Goal: Information Seeking & Learning: Learn about a topic

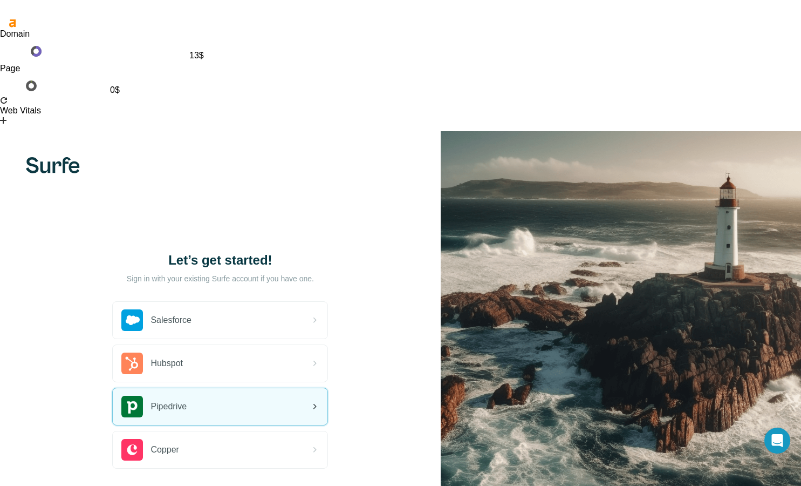
click at [196, 388] on div "Pipedrive" at bounding box center [220, 406] width 215 height 37
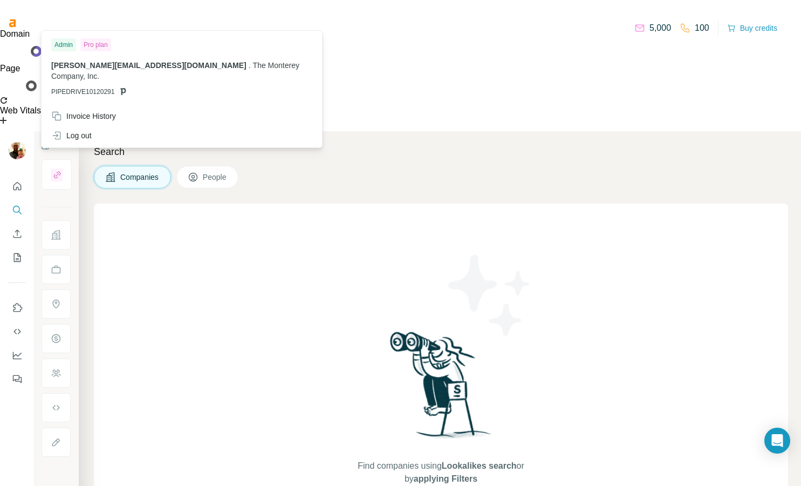
click at [17, 142] on img at bounding box center [17, 150] width 17 height 17
click at [21, 142] on img at bounding box center [17, 150] width 17 height 17
click at [420, 203] on div "Find companies using Lookalikes search or by applying Filters" at bounding box center [441, 406] width 194 height 407
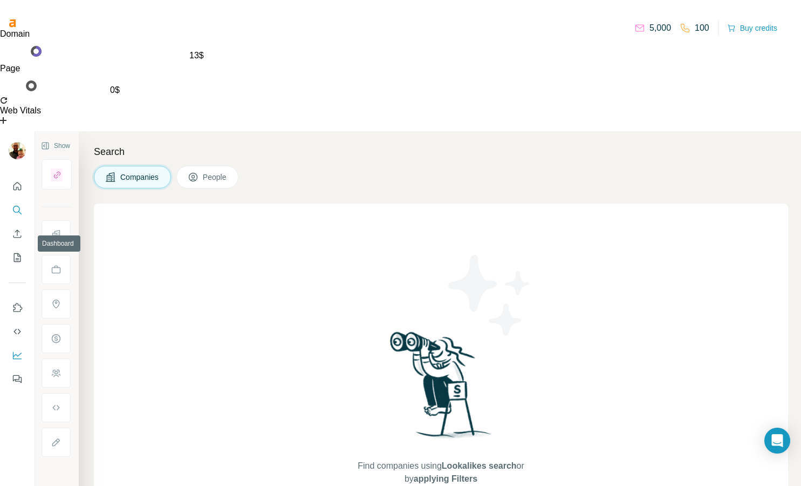
click at [17, 350] on icon "Dashboard" at bounding box center [17, 355] width 11 height 11
click at [553, 166] on div "Companies People" at bounding box center [441, 177] width 694 height 23
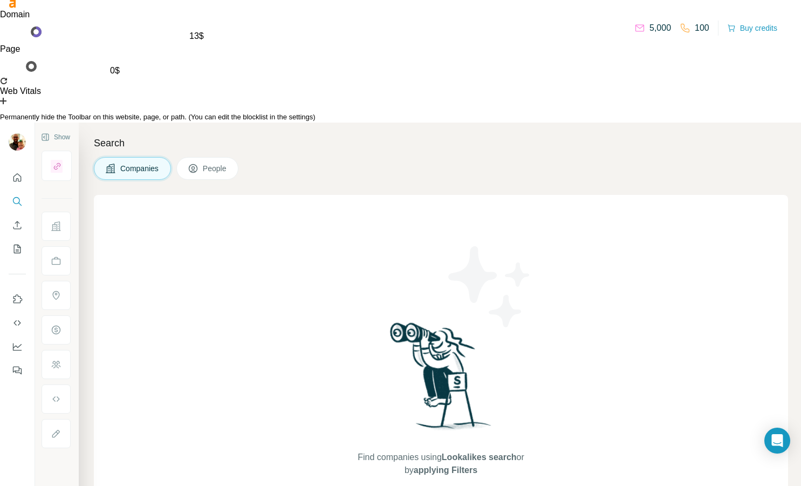
click at [791, 112] on div at bounding box center [400, 108] width 801 height 8
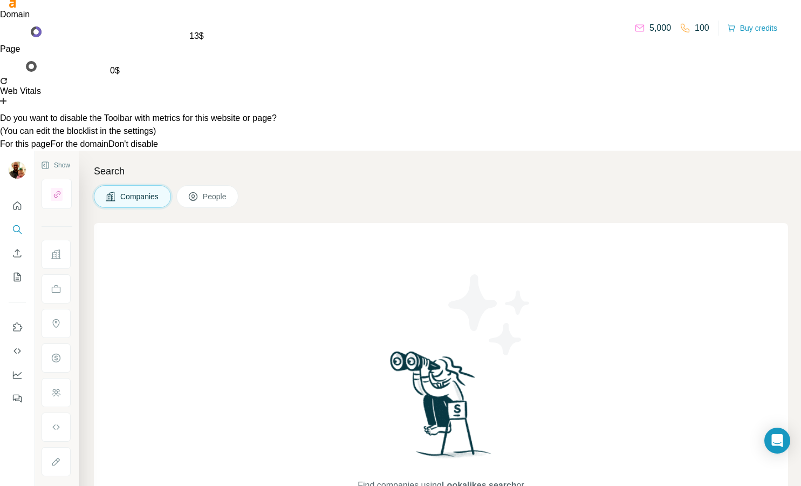
click at [108, 151] on button "For the domain" at bounding box center [79, 144] width 58 height 13
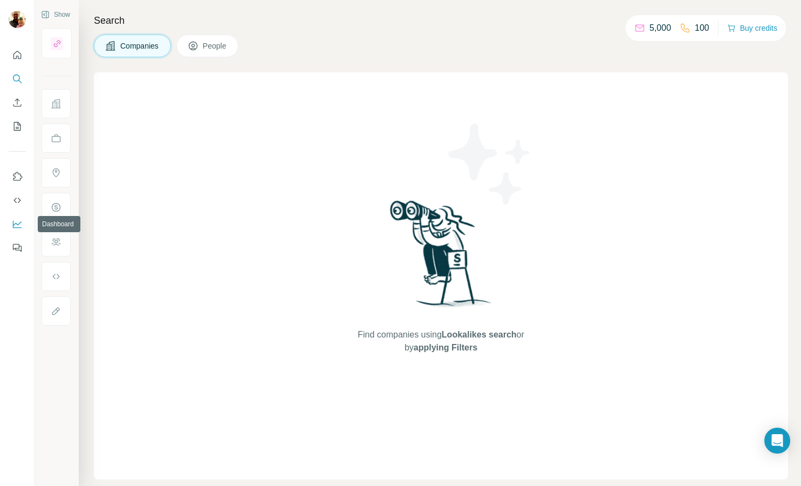
click at [18, 223] on icon "Dashboard" at bounding box center [17, 223] width 11 height 11
click at [17, 224] on icon "Dashboard" at bounding box center [17, 223] width 9 height 4
click at [16, 59] on icon "Quick start" at bounding box center [17, 55] width 11 height 11
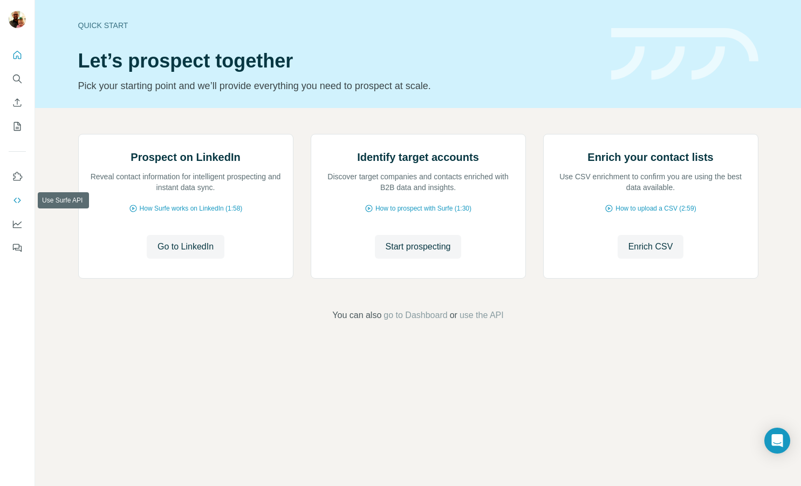
click at [18, 206] on button "Use Surfe API" at bounding box center [17, 199] width 17 height 19
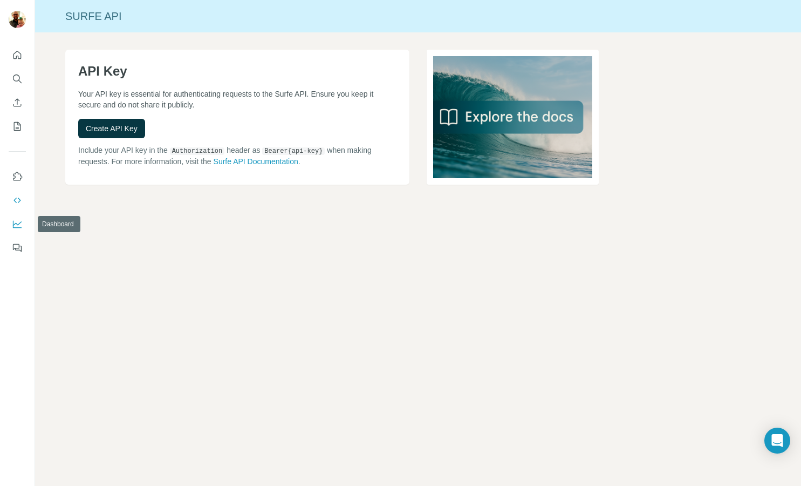
click at [14, 222] on icon "Dashboard" at bounding box center [17, 223] width 11 height 11
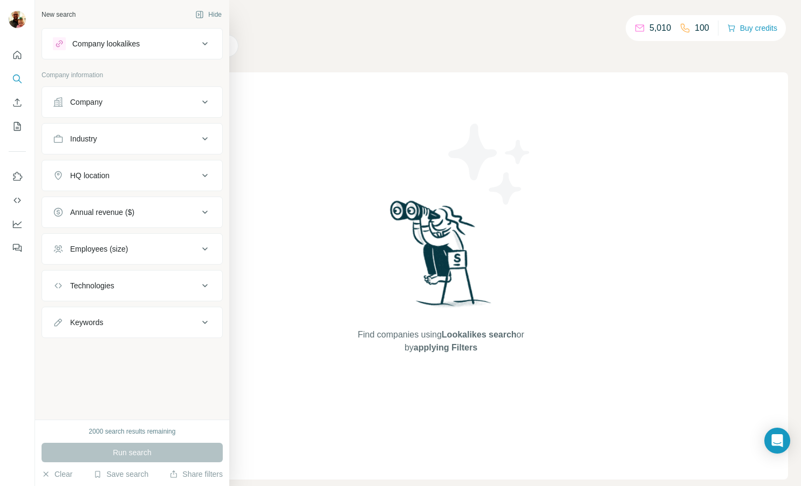
click at [53, 78] on p "Company information" at bounding box center [132, 75] width 181 height 10
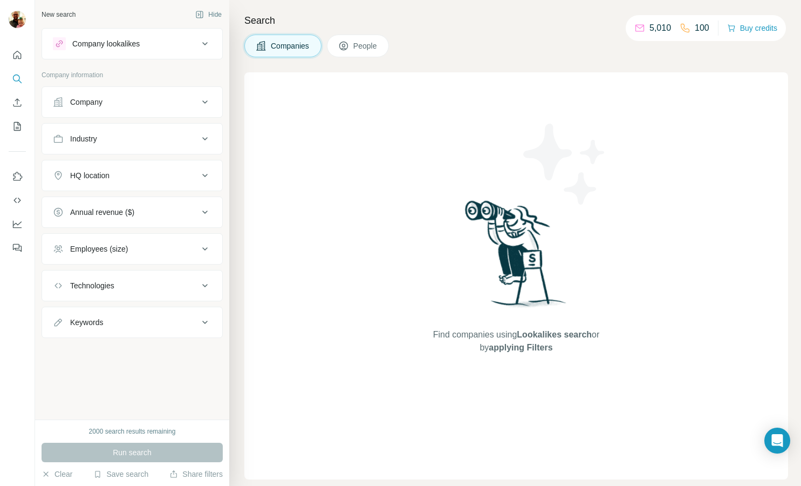
click at [139, 40] on div "Company lookalikes" at bounding box center [105, 43] width 67 height 11
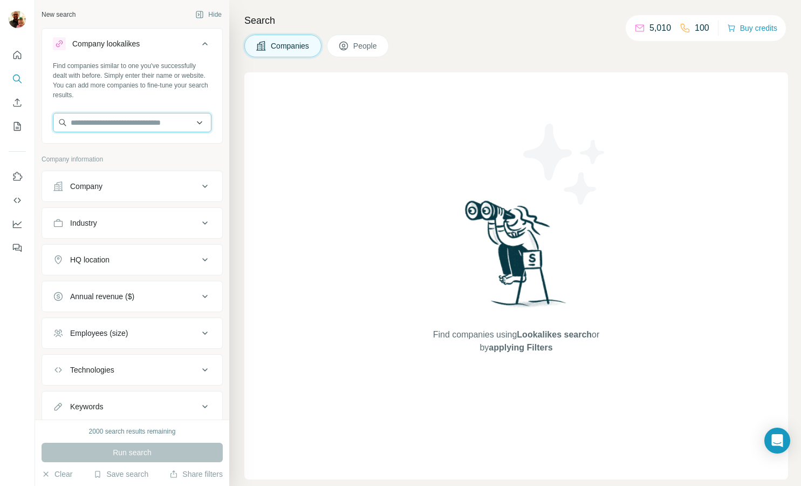
click at [133, 124] on input "text" at bounding box center [132, 122] width 159 height 19
paste input "*******"
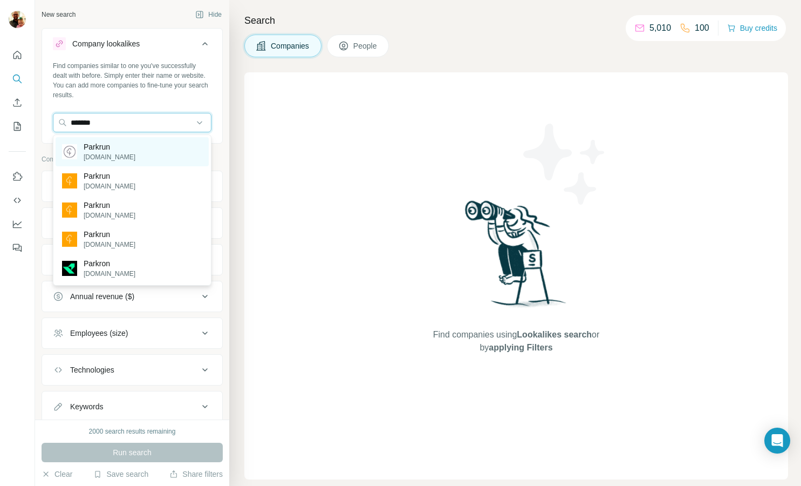
type input "*******"
click at [121, 153] on p "parkrun.com" at bounding box center [110, 157] width 52 height 10
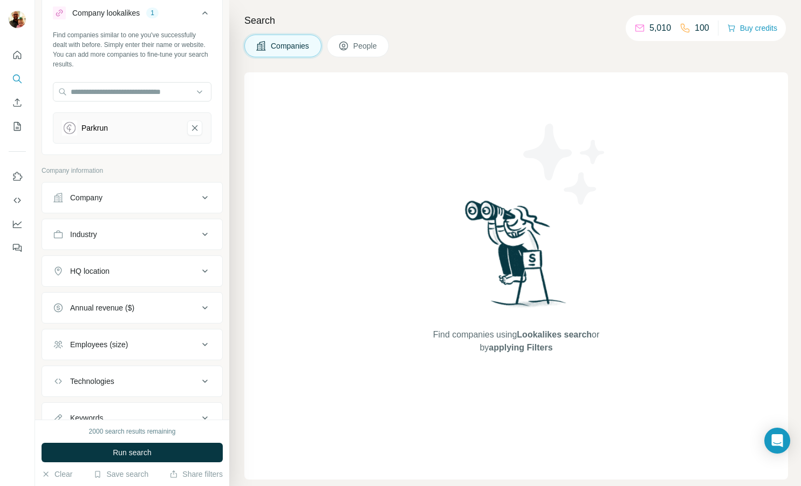
scroll to position [75, 0]
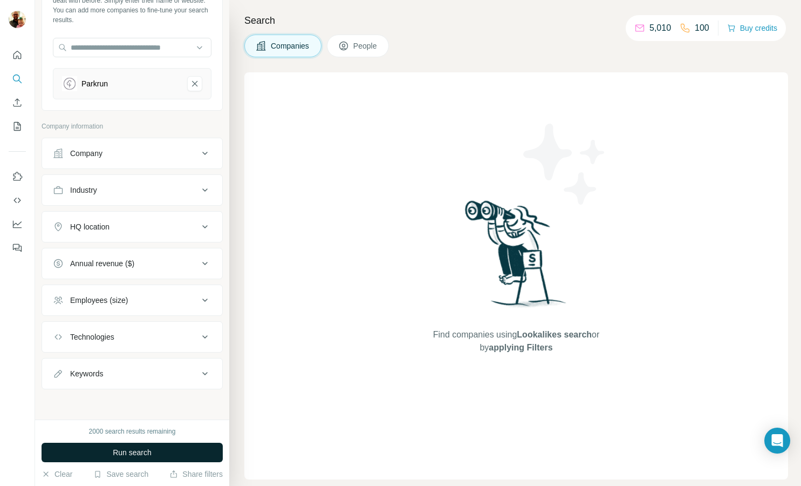
click at [143, 455] on span "Run search" at bounding box center [132, 452] width 39 height 11
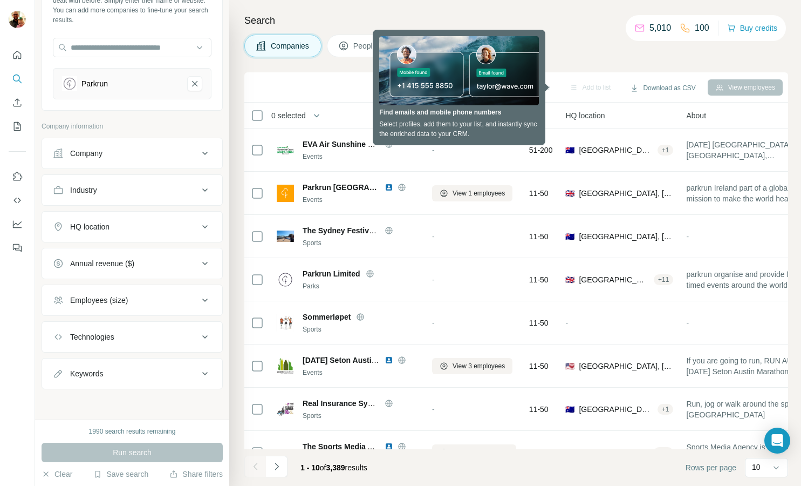
scroll to position [61, 0]
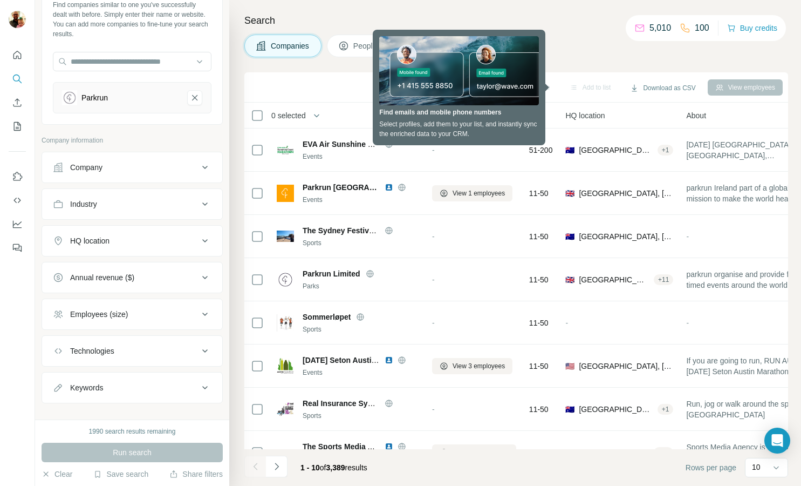
click at [208, 248] on button "HQ location" at bounding box center [132, 241] width 180 height 26
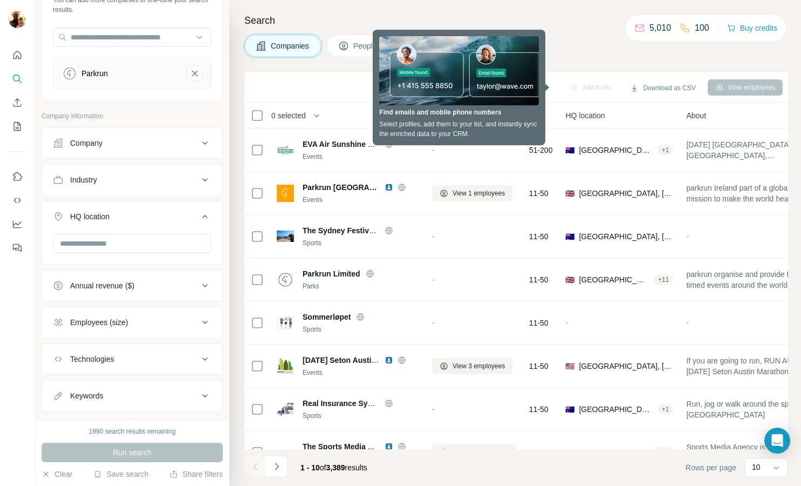
scroll to position [88, 0]
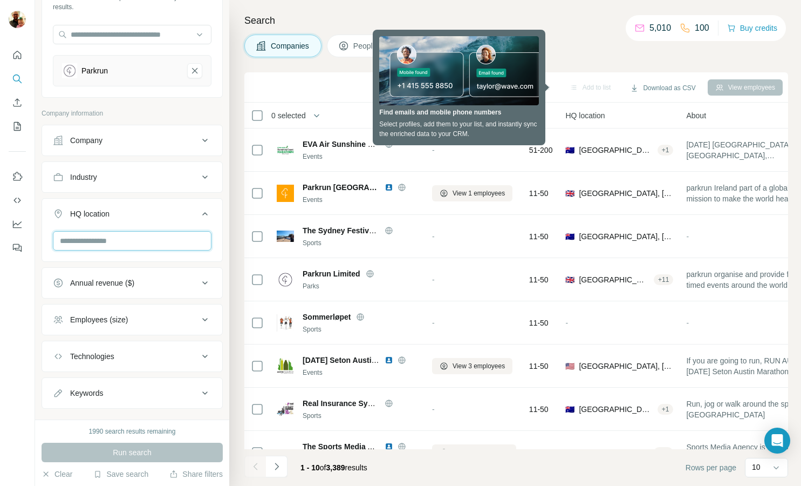
click at [119, 246] on input "text" at bounding box center [132, 240] width 159 height 19
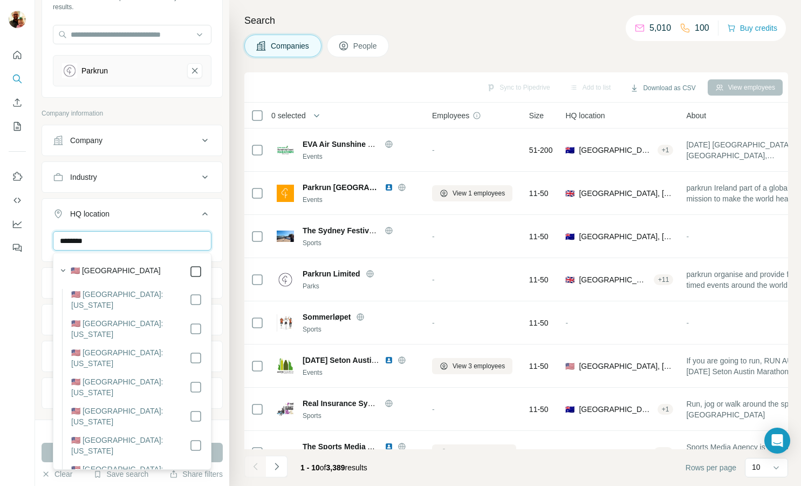
type input "********"
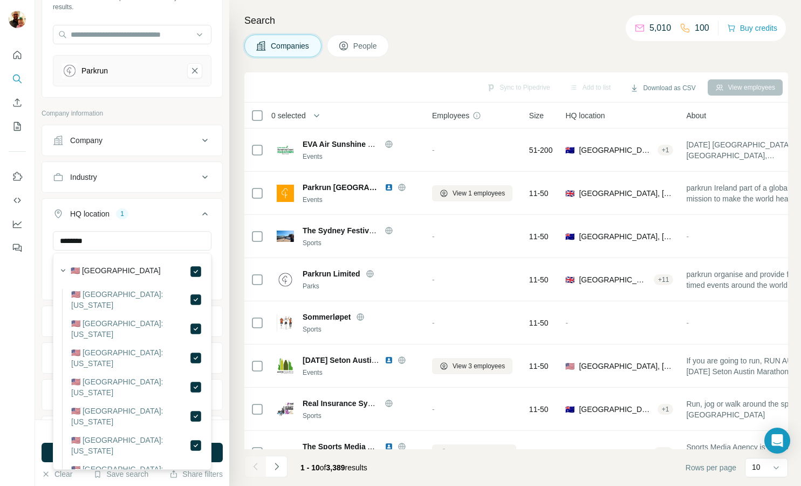
click at [230, 258] on div "Search Companies People Sync to Pipedrive Add to list Download as CSV View empl…" at bounding box center [515, 243] width 572 height 486
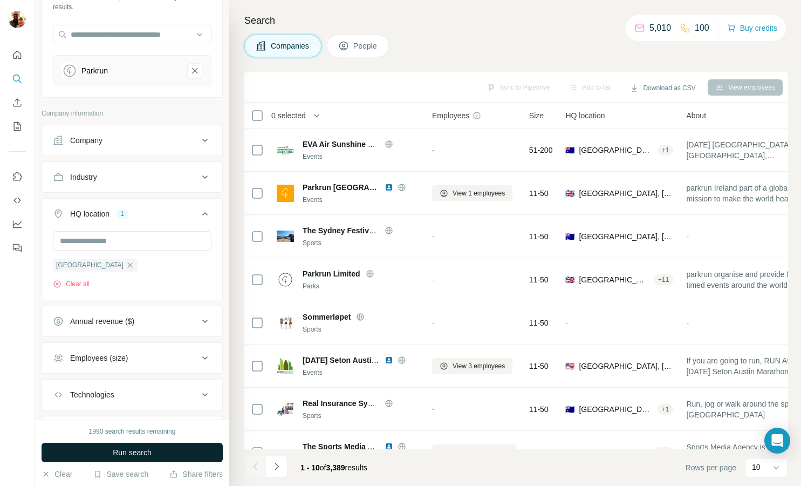
click at [163, 453] on button "Run search" at bounding box center [132, 451] width 181 height 19
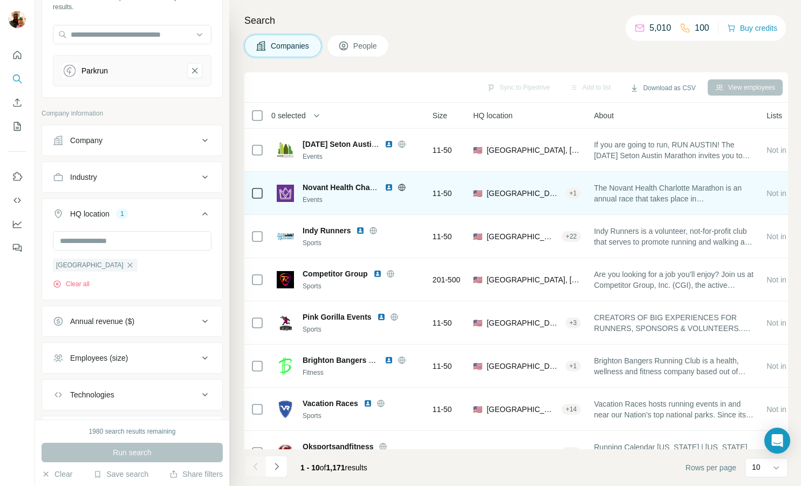
scroll to position [0, 66]
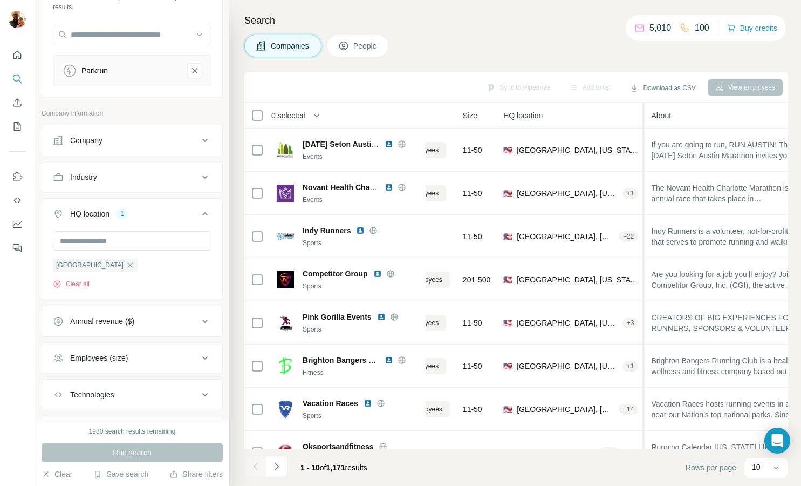
drag, startPoint x: 623, startPoint y: 116, endPoint x: 651, endPoint y: 117, distance: 28.1
click at [0, 0] on tr "0 selected Companies Employees Size HQ location About Lists Annual revenue Tech…" at bounding box center [0, 0] width 0 height 0
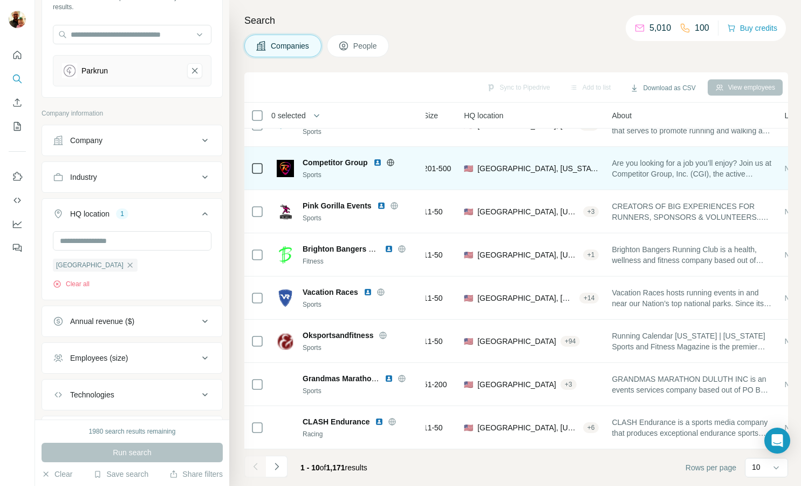
scroll to position [0, 106]
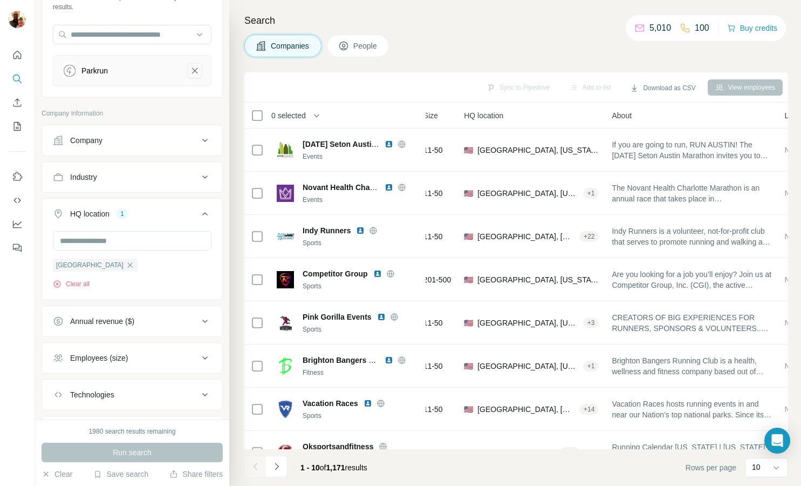
click at [196, 70] on icon "Parkrun-remove-button" at bounding box center [195, 70] width 10 height 11
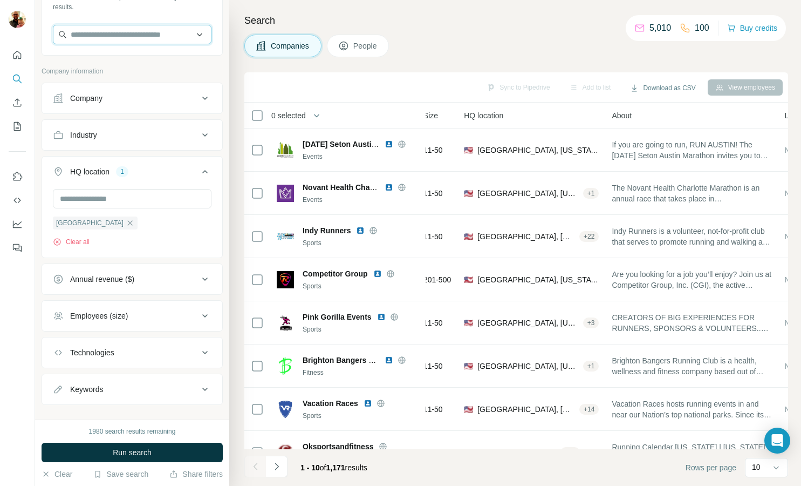
click at [153, 39] on input "text" at bounding box center [132, 34] width 159 height 19
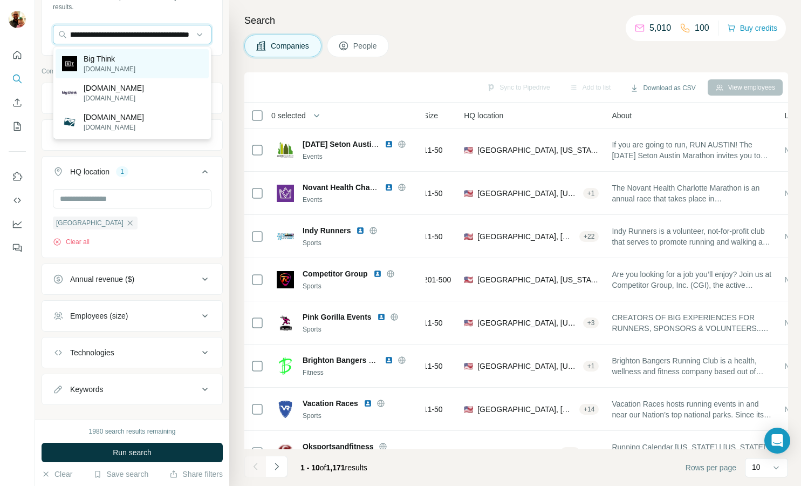
type input "**********"
click at [138, 64] on div "Big Think bigthink.com" at bounding box center [132, 63] width 153 height 29
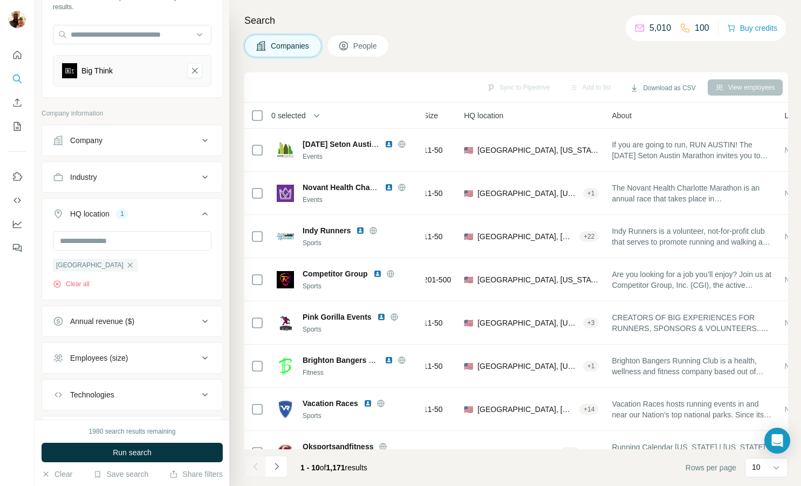
scroll to position [0, 0]
click at [17, 78] on icon "Search" at bounding box center [17, 78] width 11 height 11
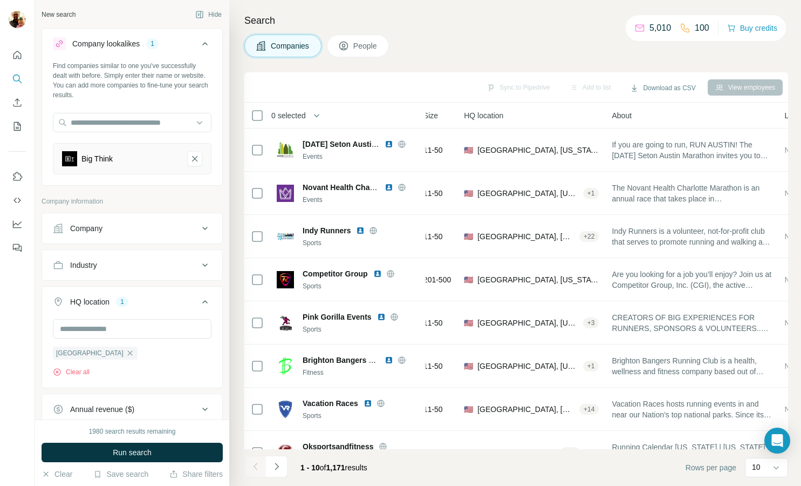
click at [204, 42] on icon at bounding box center [205, 43] width 13 height 13
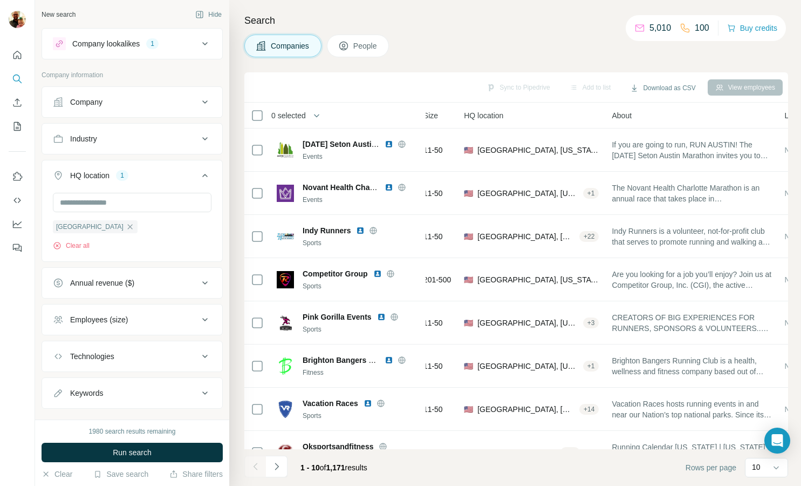
click at [108, 105] on div "Company" at bounding box center [126, 102] width 146 height 11
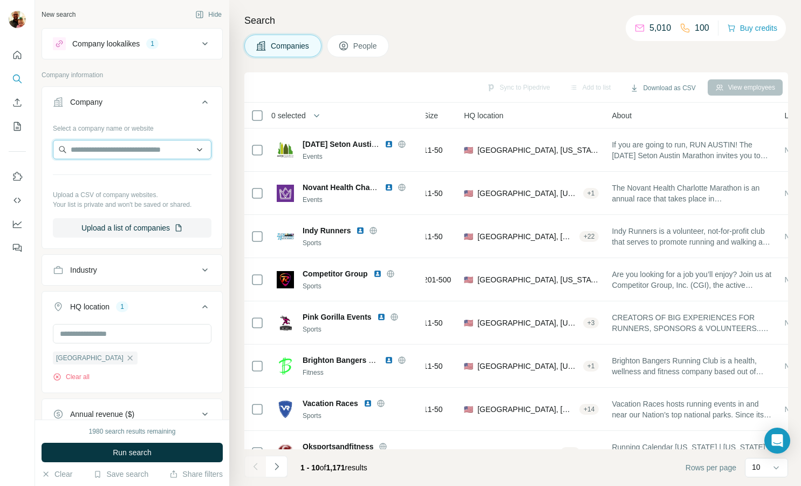
click at [112, 145] on input "text" at bounding box center [132, 149] width 159 height 19
paste input "**********"
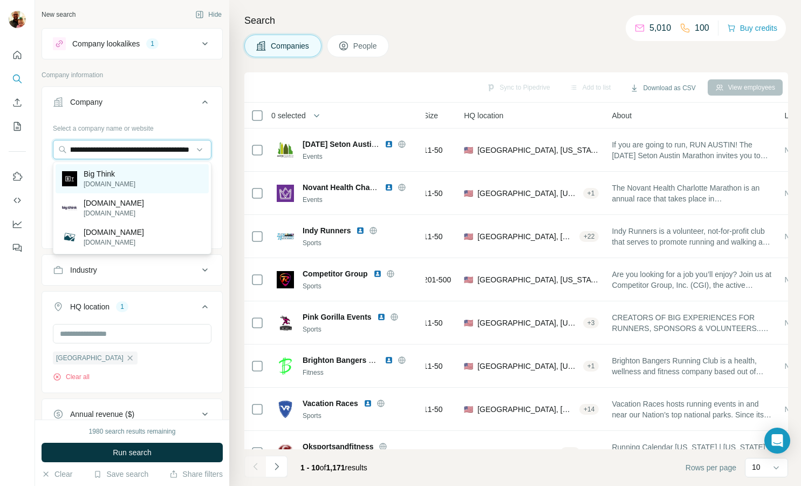
type input "**********"
click at [127, 176] on div "Big Think bigthink.com" at bounding box center [132, 178] width 153 height 29
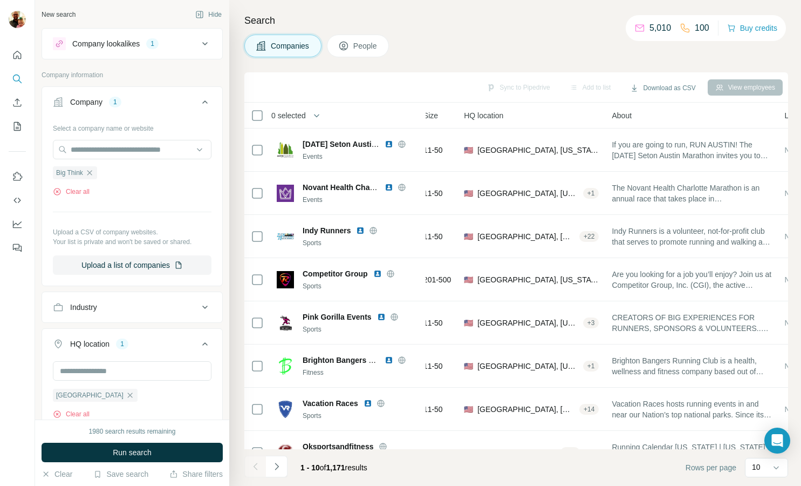
click at [202, 50] on button "Company lookalikes 1" at bounding box center [132, 44] width 180 height 26
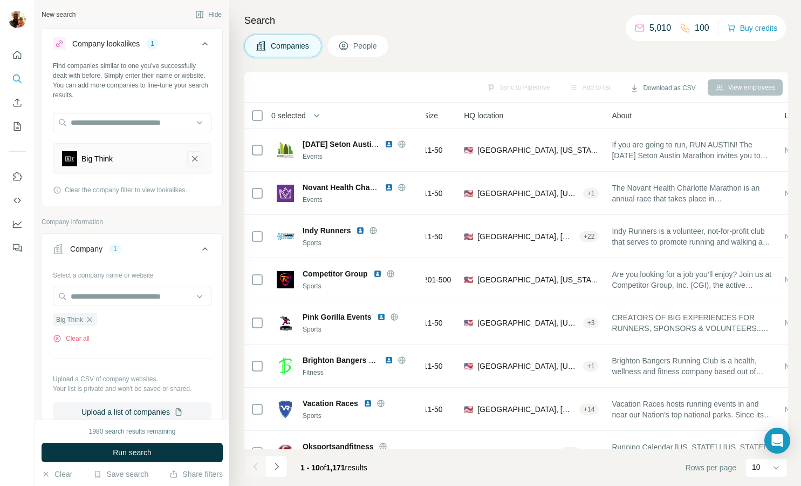
click at [197, 158] on icon "Big Think-remove-button" at bounding box center [195, 158] width 10 height 11
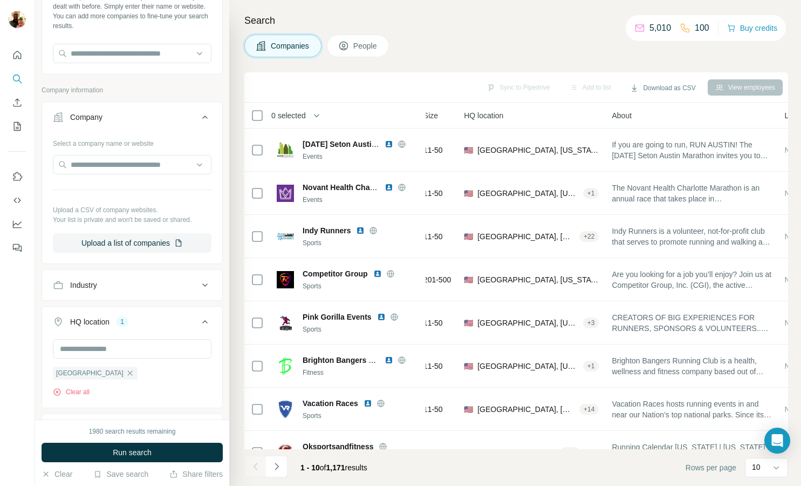
scroll to position [88, 0]
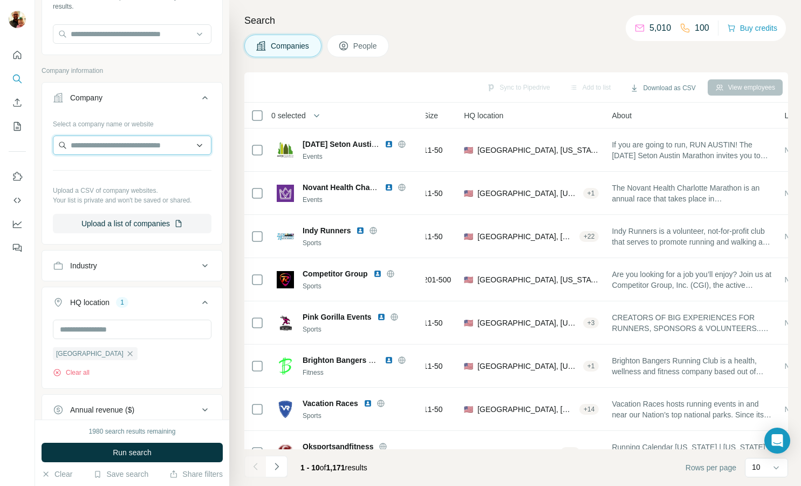
click at [135, 148] on input "text" at bounding box center [132, 144] width 159 height 19
paste input "**********"
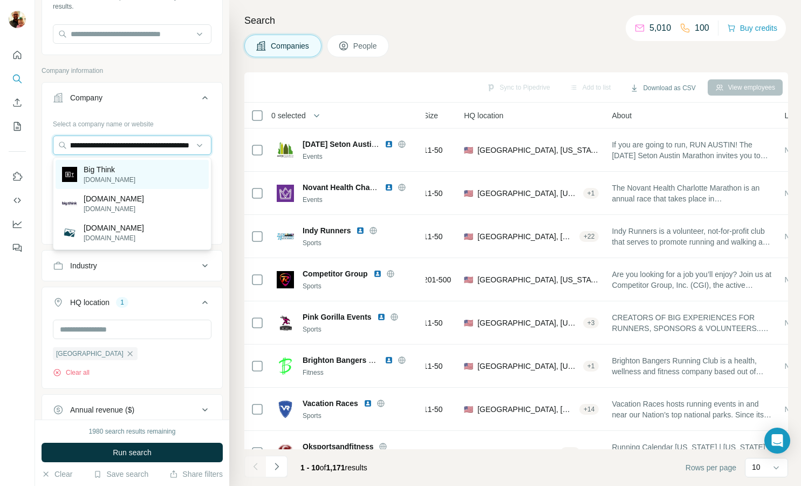
type input "**********"
click at [131, 173] on div "Big Think bigthink.com" at bounding box center [132, 174] width 153 height 29
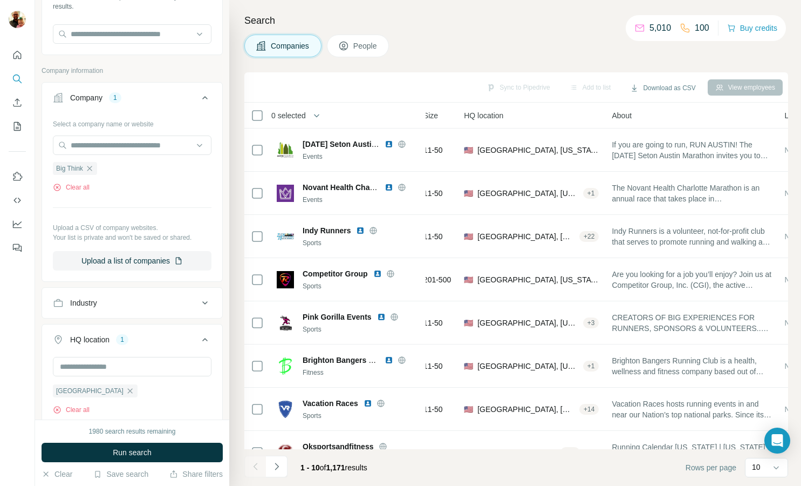
scroll to position [0, 0]
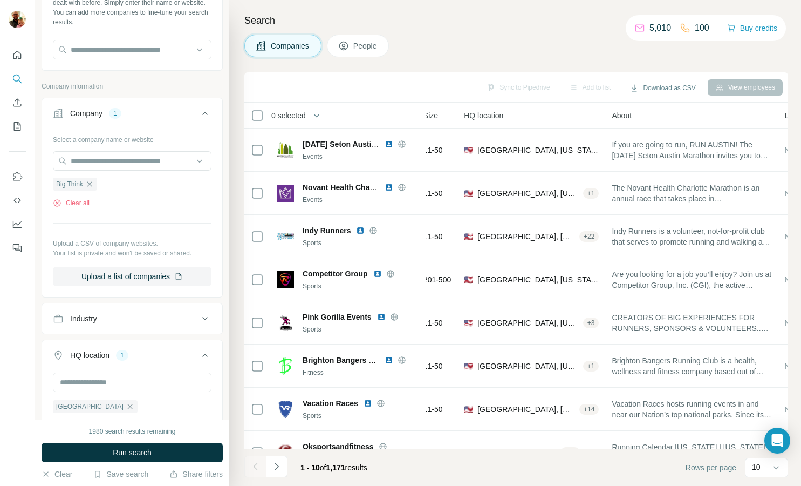
scroll to position [53, 0]
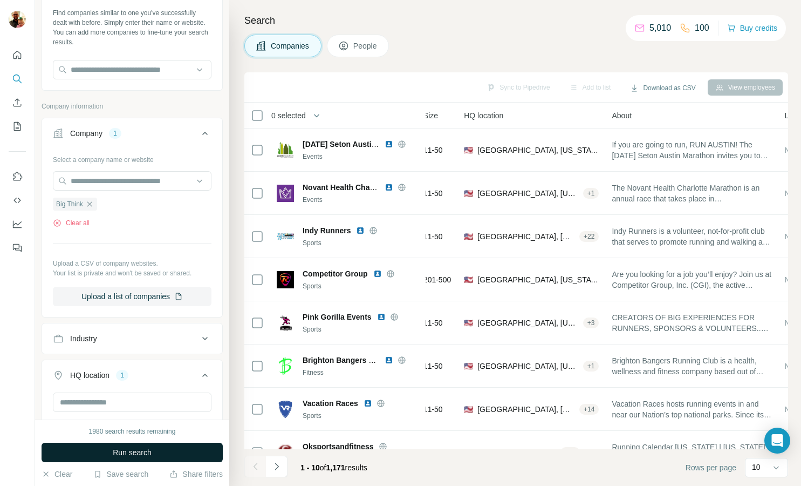
click at [147, 453] on span "Run search" at bounding box center [132, 452] width 39 height 11
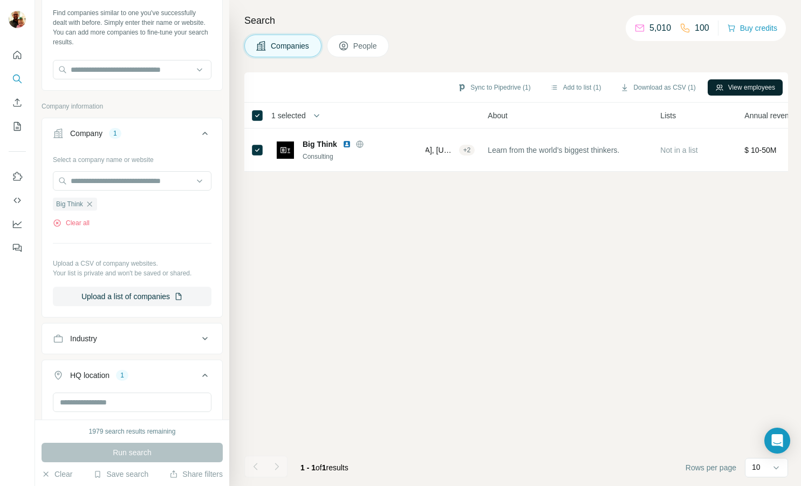
scroll to position [0, 249]
click at [756, 88] on button "View employees" at bounding box center [745, 87] width 75 height 16
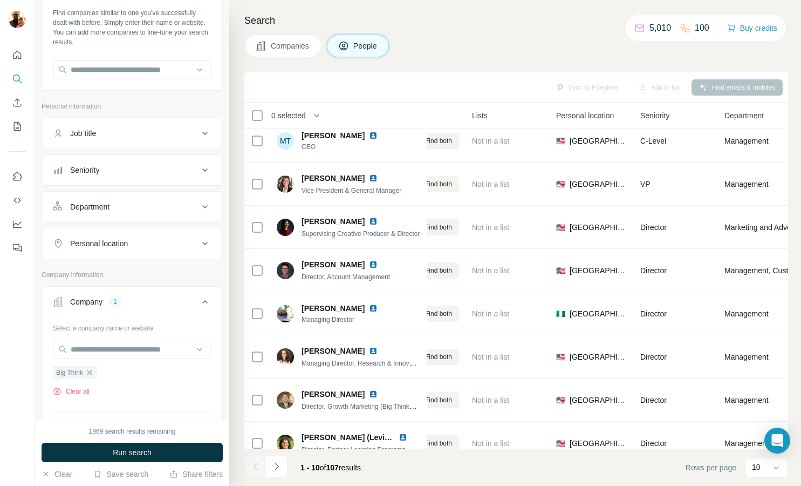
scroll to position [111, 249]
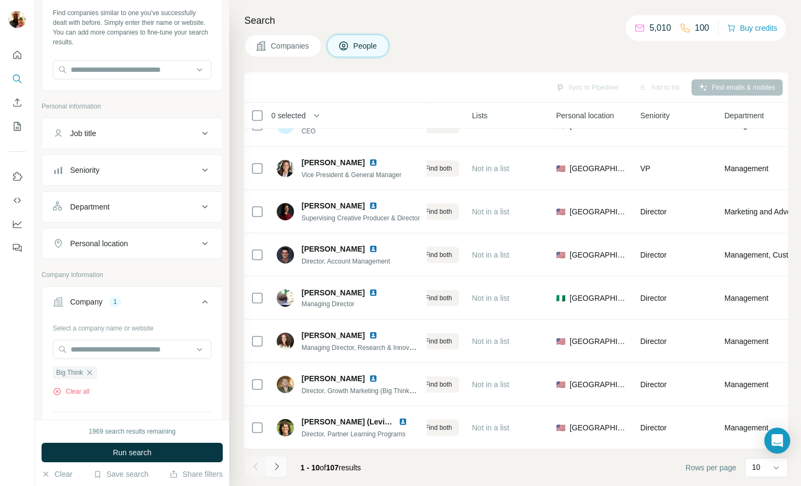
click at [279, 467] on icon "Navigate to next page" at bounding box center [276, 466] width 11 height 11
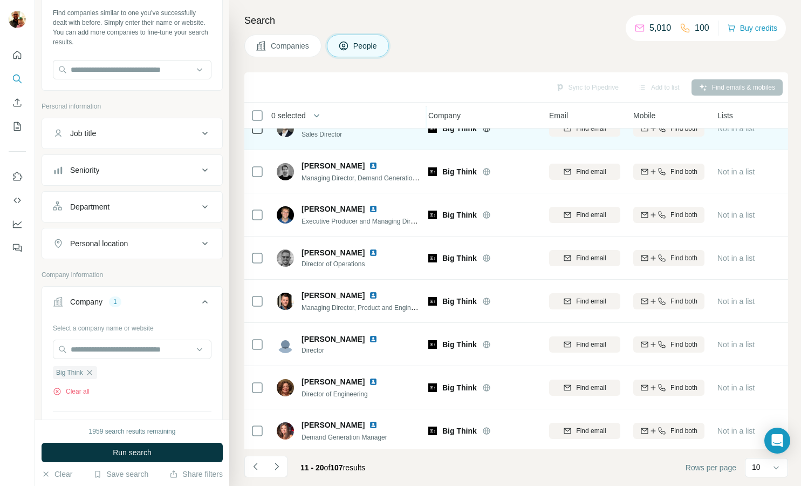
scroll to position [111, 4]
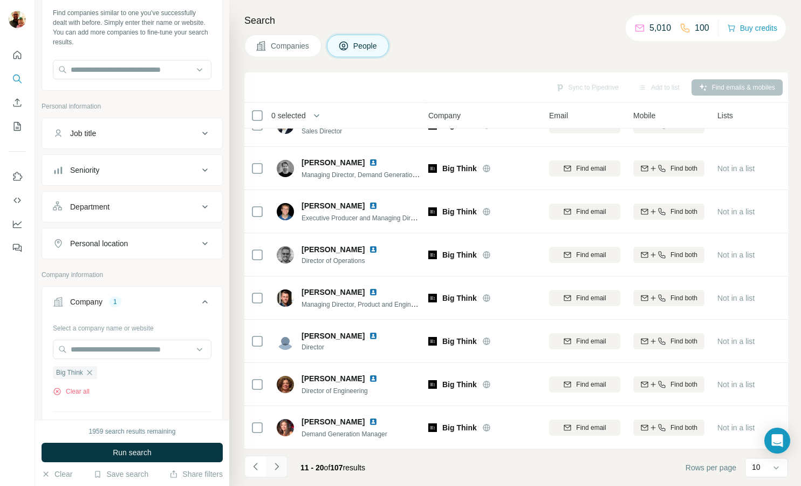
click at [276, 471] on button "Navigate to next page" at bounding box center [277, 466] width 22 height 22
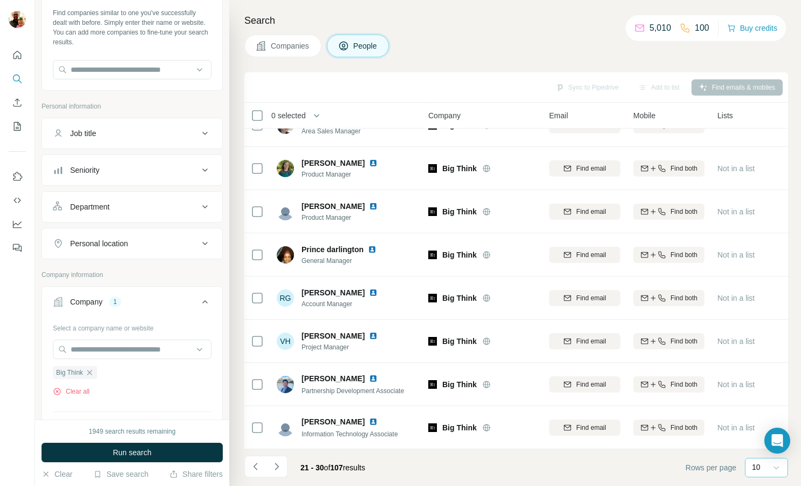
click at [774, 470] on icon at bounding box center [776, 467] width 11 height 11
click at [763, 392] on div "40" at bounding box center [767, 399] width 38 height 19
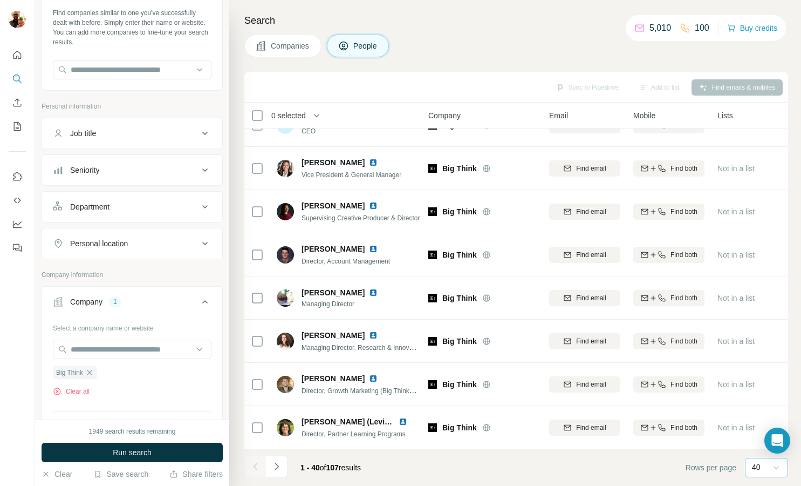
click at [768, 469] on div "40" at bounding box center [765, 466] width 27 height 11
click at [764, 384] on div "60" at bounding box center [766, 380] width 25 height 11
click at [764, 384] on div "Not in a list" at bounding box center [752, 384] width 71 height 30
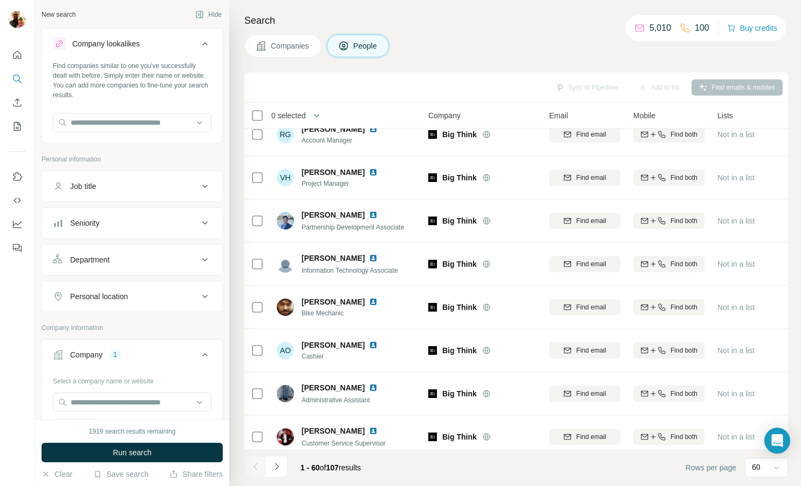
click at [203, 260] on icon at bounding box center [205, 259] width 13 height 13
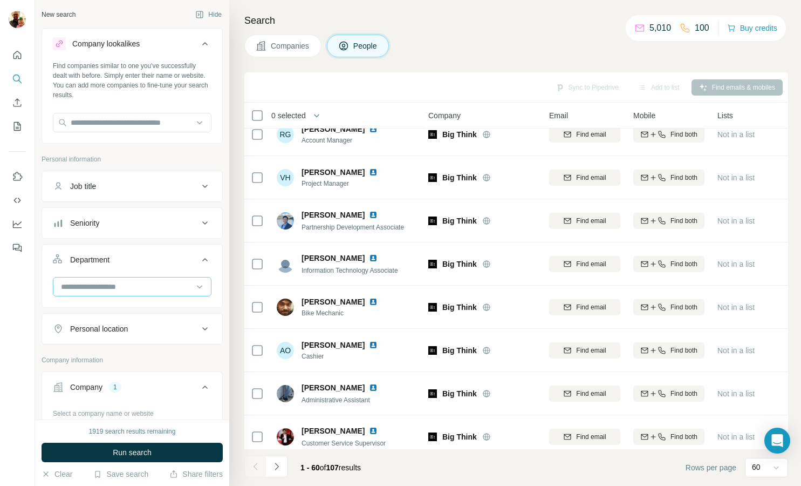
click at [100, 285] on input at bounding box center [126, 287] width 133 height 12
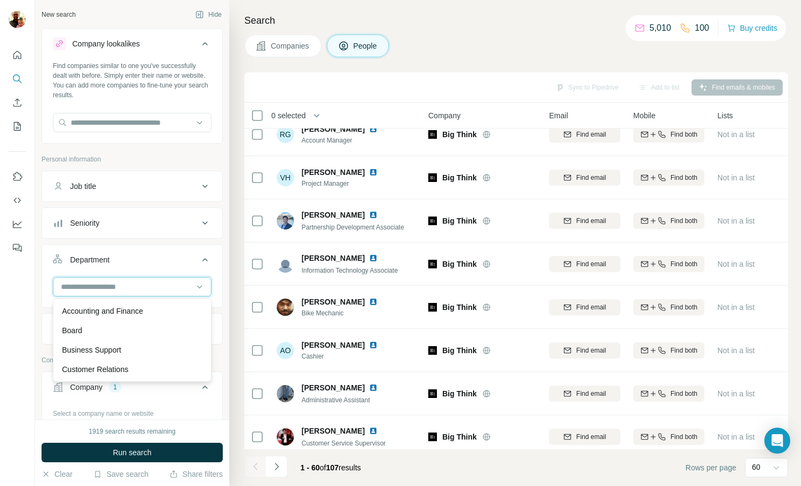
click at [100, 285] on input at bounding box center [126, 287] width 133 height 12
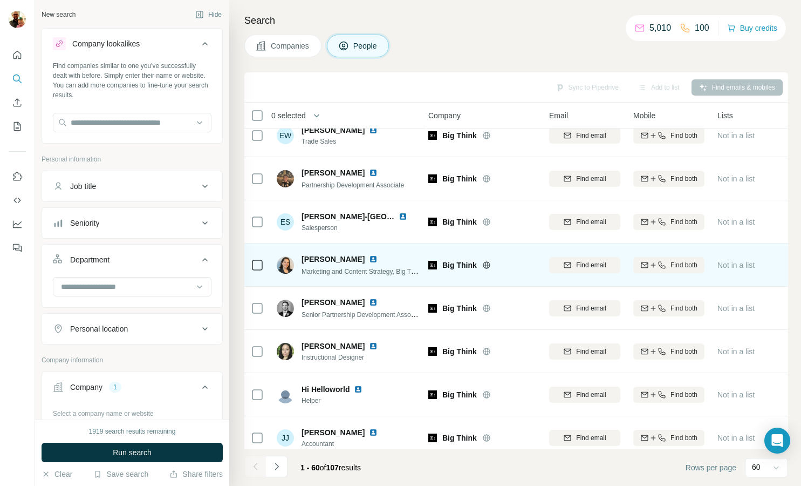
scroll to position [1960, 4]
